Goal: Task Accomplishment & Management: Manage account settings

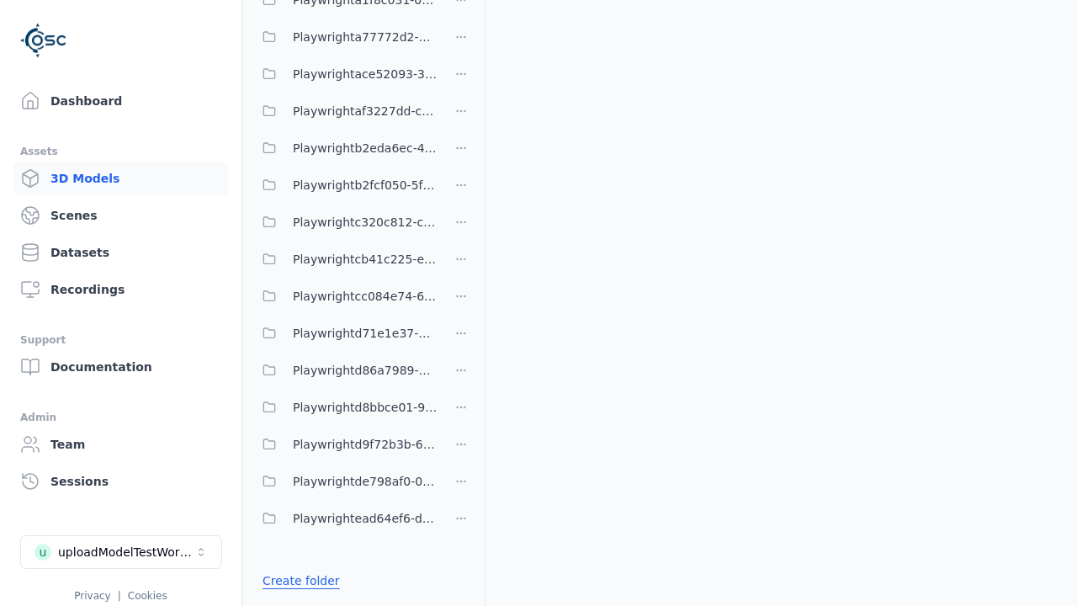
click at [296, 581] on link "Create folder" at bounding box center [301, 580] width 77 height 17
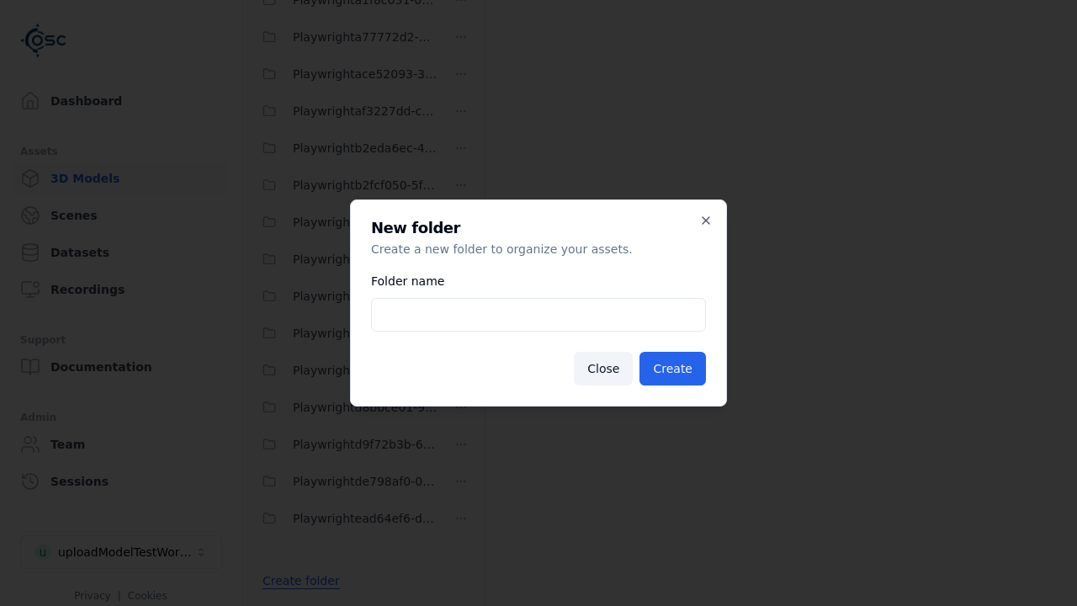
type input "**********"
click at [675, 369] on button "Create" at bounding box center [673, 369] width 66 height 34
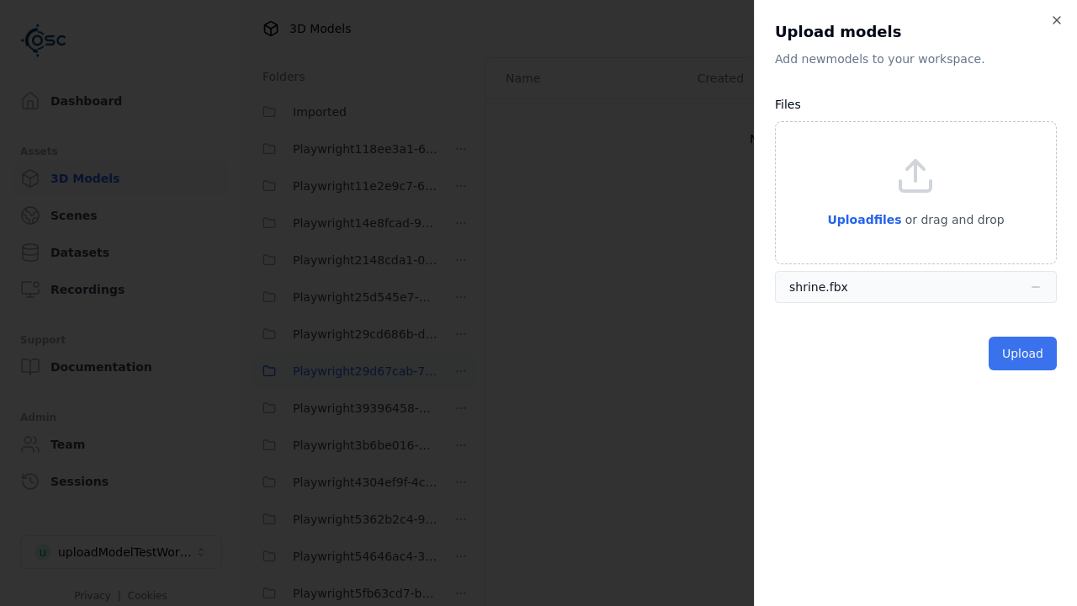
click at [1024, 353] on button "Upload" at bounding box center [1023, 354] width 68 height 34
